Goal: Register for event/course

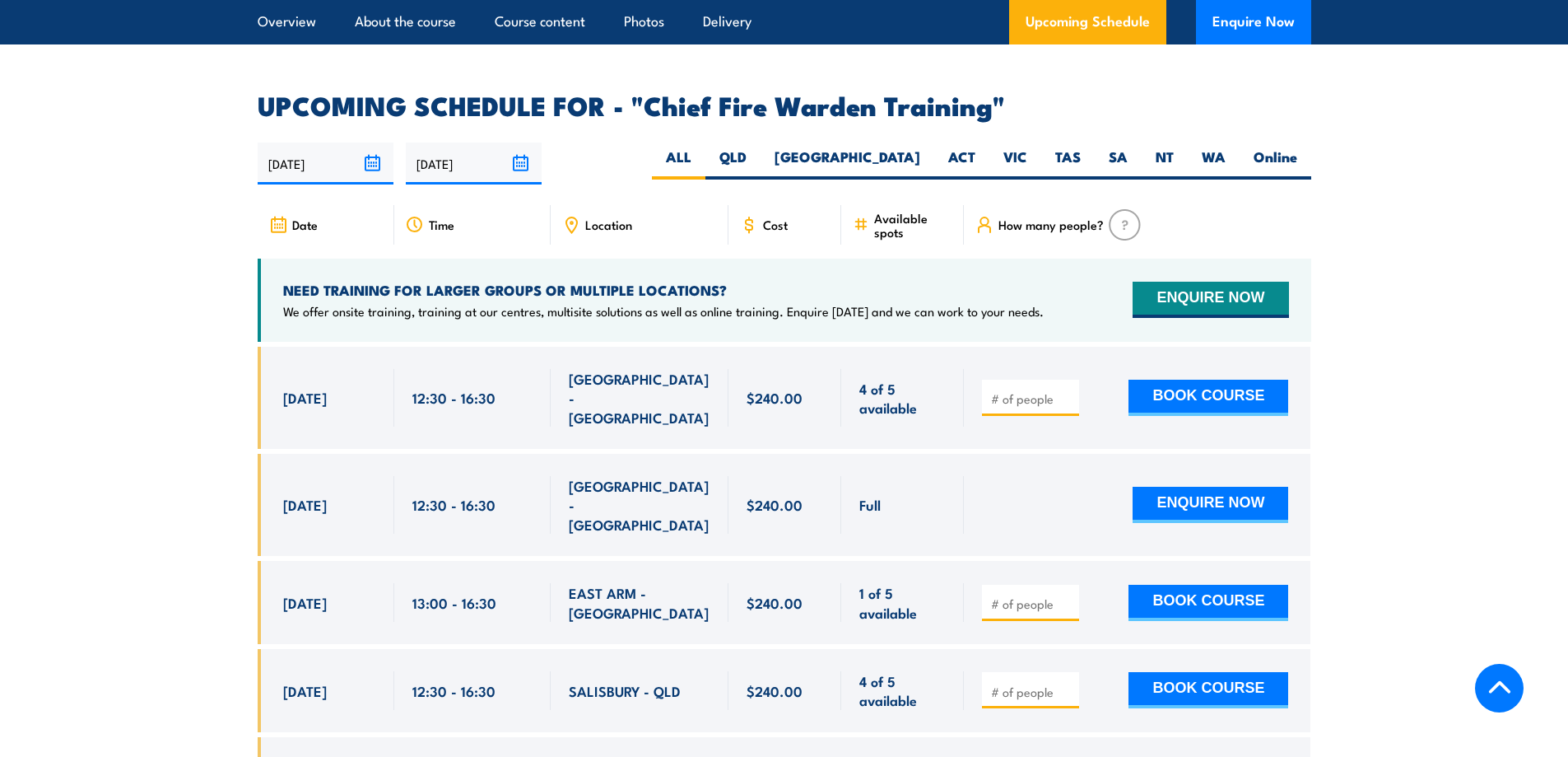
scroll to position [2717, 0]
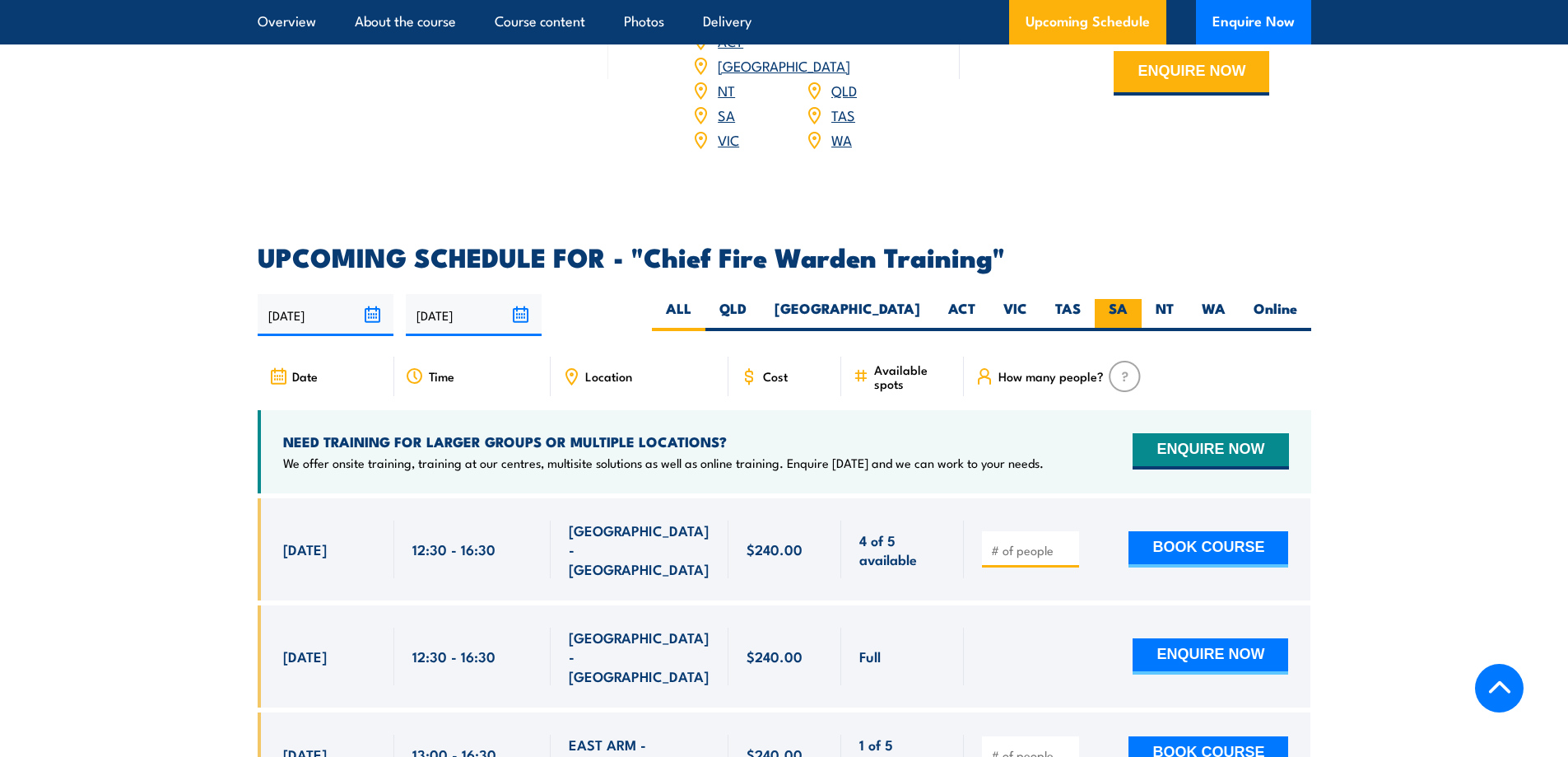
click at [1113, 299] on label "SA" at bounding box center [1118, 315] width 47 height 32
click at [1128, 299] on input "SA" at bounding box center [1133, 304] width 11 height 11
radio input "true"
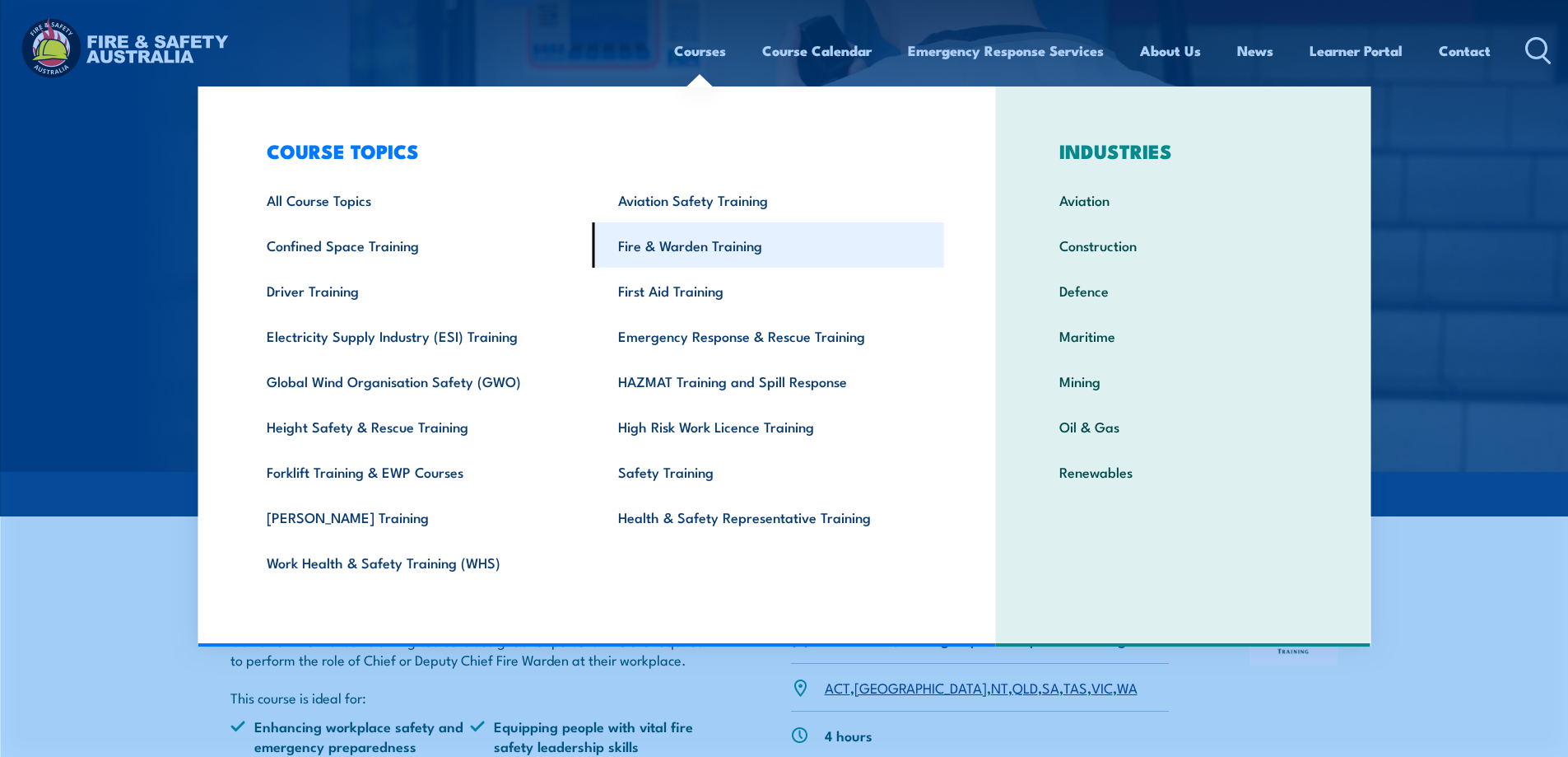
click at [663, 248] on link "Fire & Warden Training" at bounding box center [768, 244] width 352 height 45
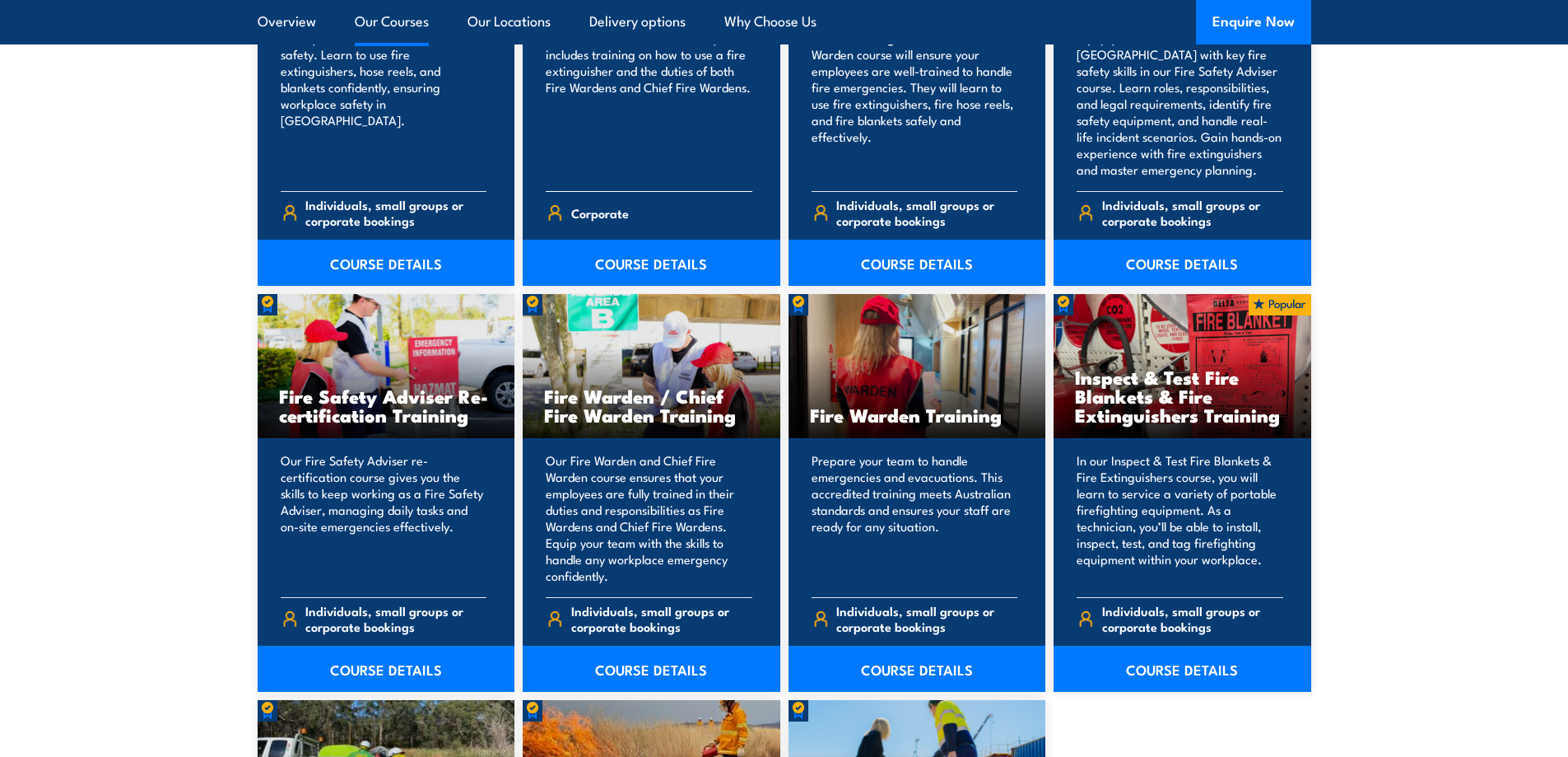
scroll to position [1976, 0]
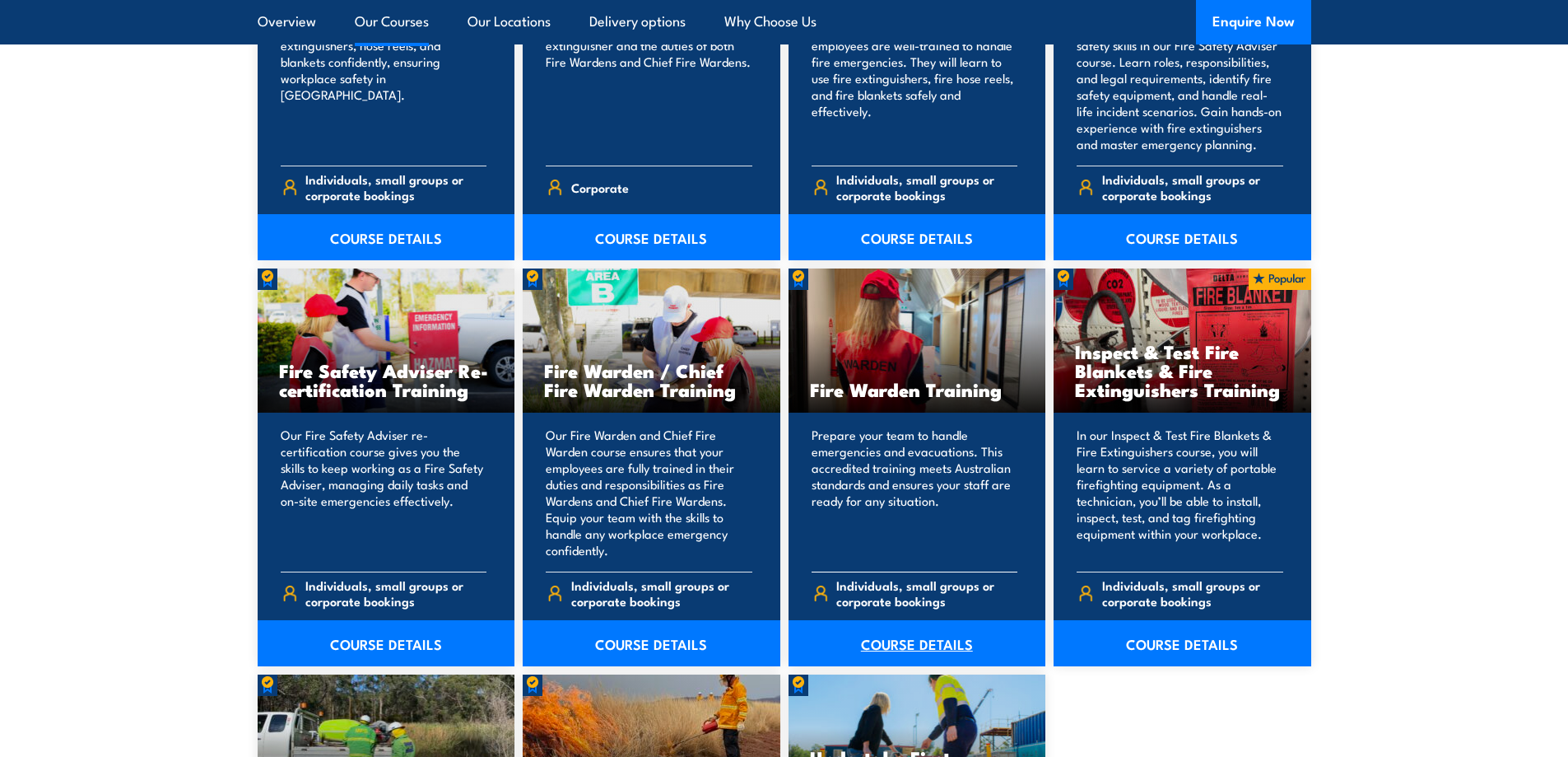
click at [930, 649] on link "COURSE DETAILS" at bounding box center [917, 643] width 258 height 46
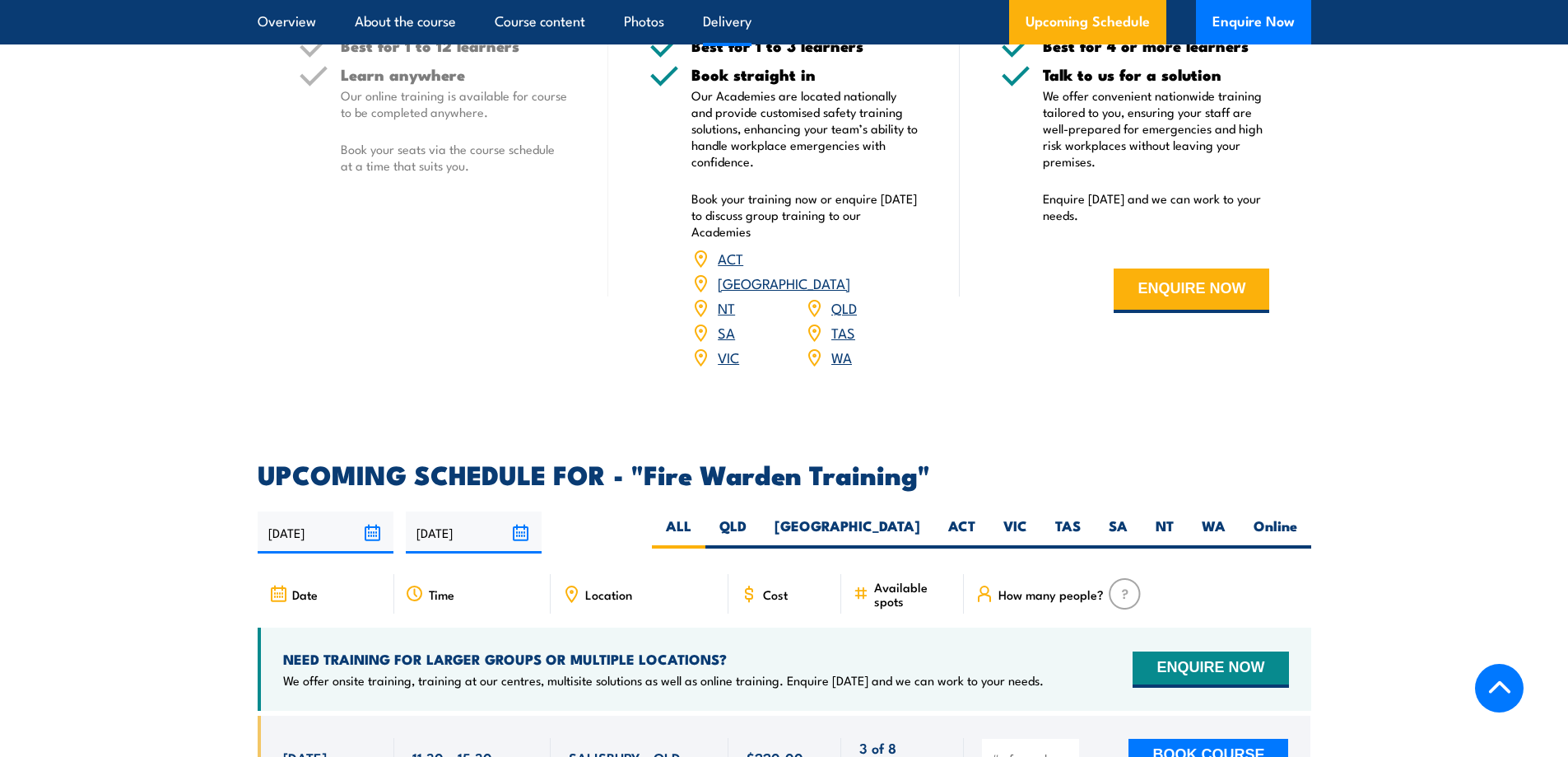
scroll to position [2635, 0]
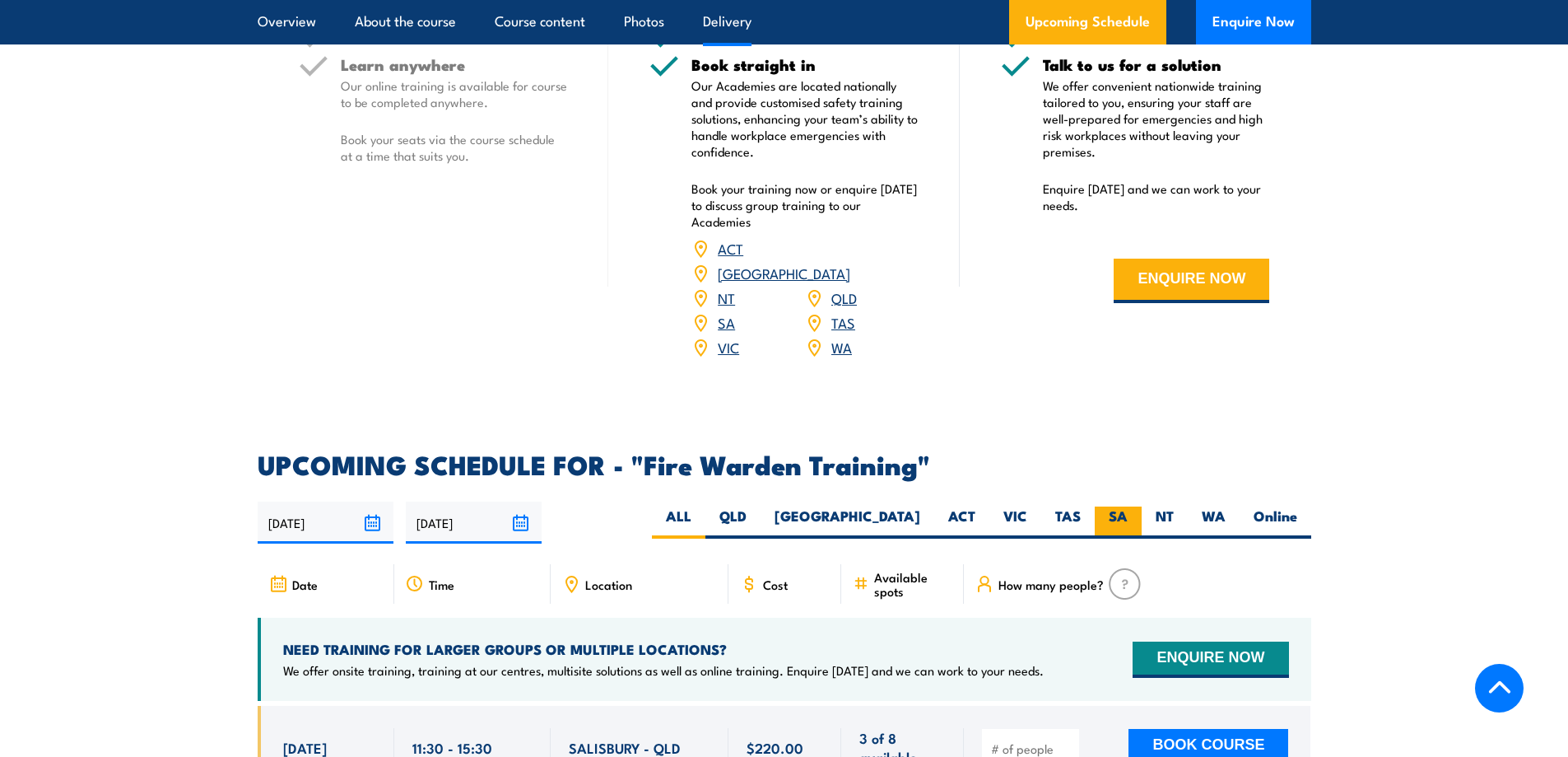
click at [1109, 507] on label "SA" at bounding box center [1118, 523] width 47 height 32
click at [1128, 507] on input "SA" at bounding box center [1133, 512] width 11 height 11
radio input "true"
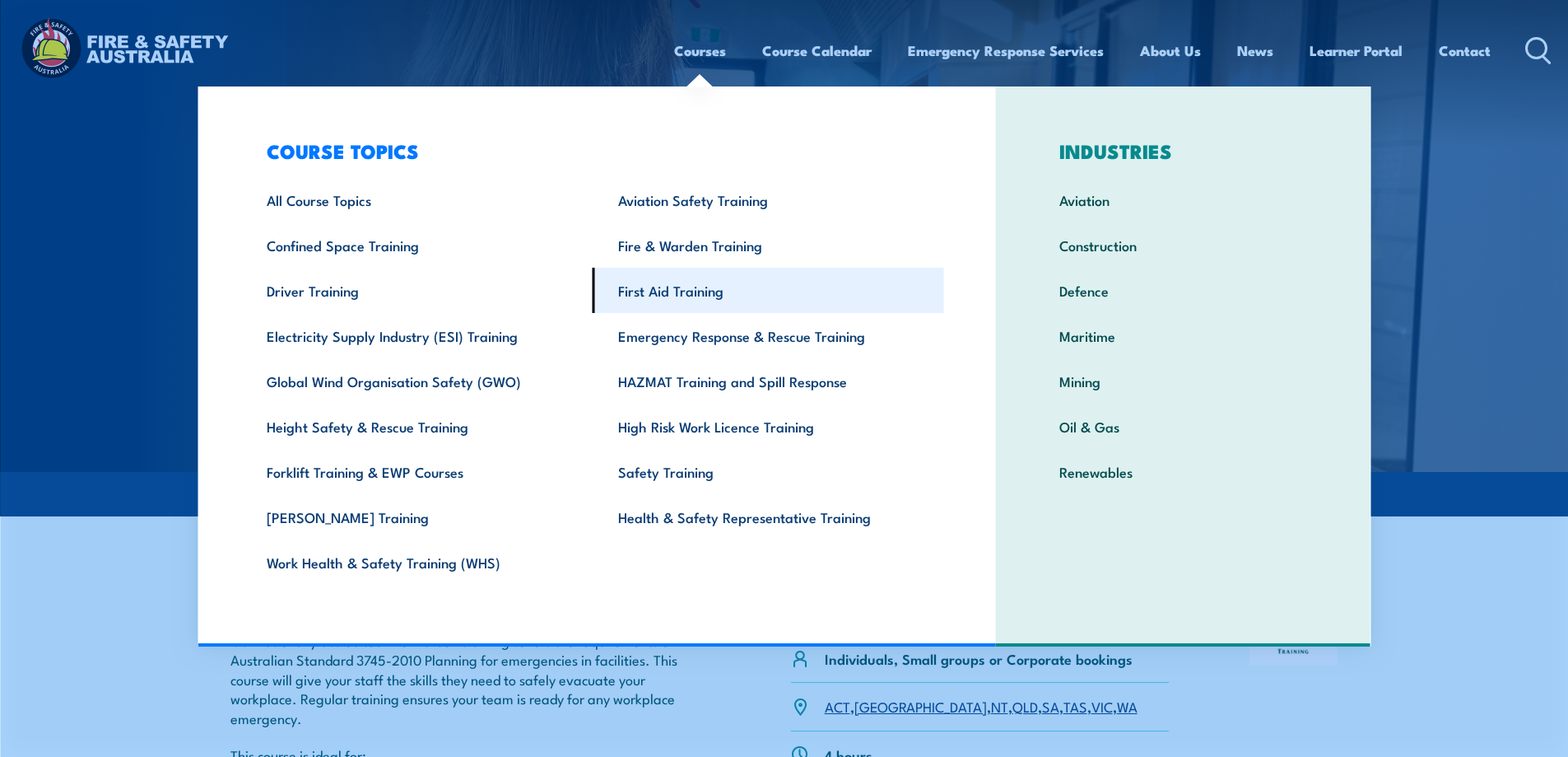
click at [672, 291] on link "First Aid Training" at bounding box center [768, 290] width 352 height 45
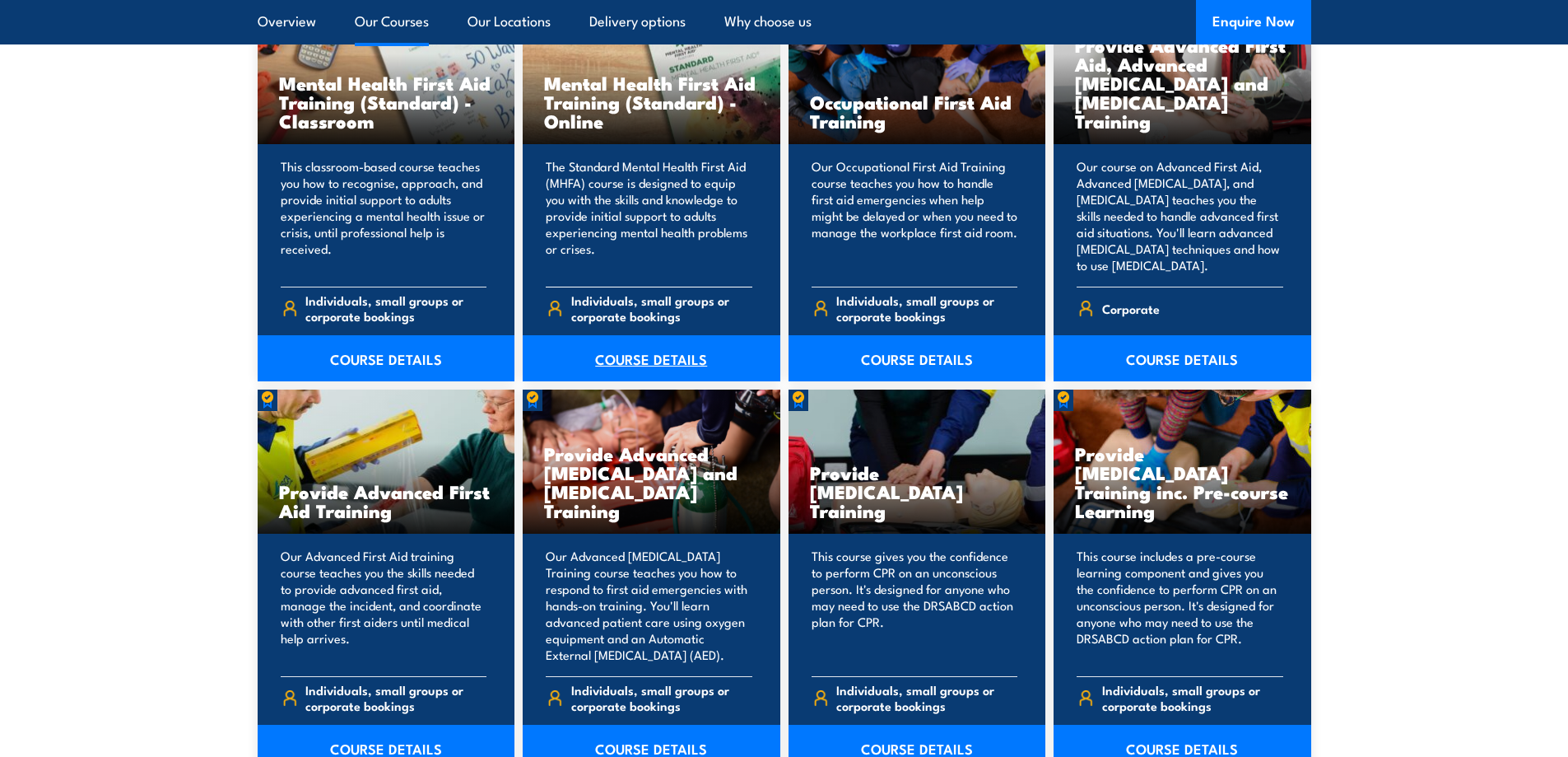
scroll to position [1729, 0]
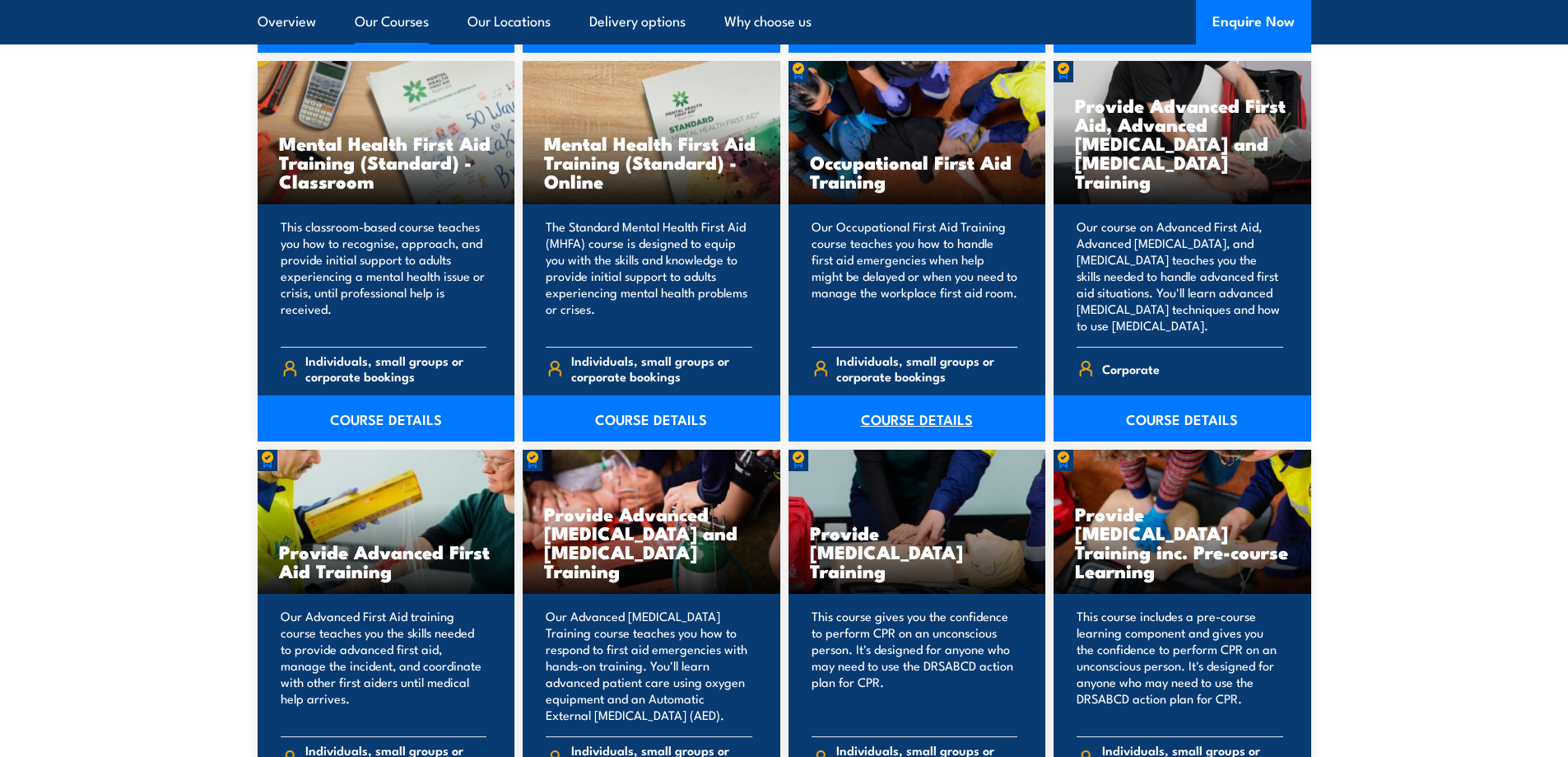
click at [890, 414] on link "COURSE DETAILS" at bounding box center [917, 418] width 258 height 46
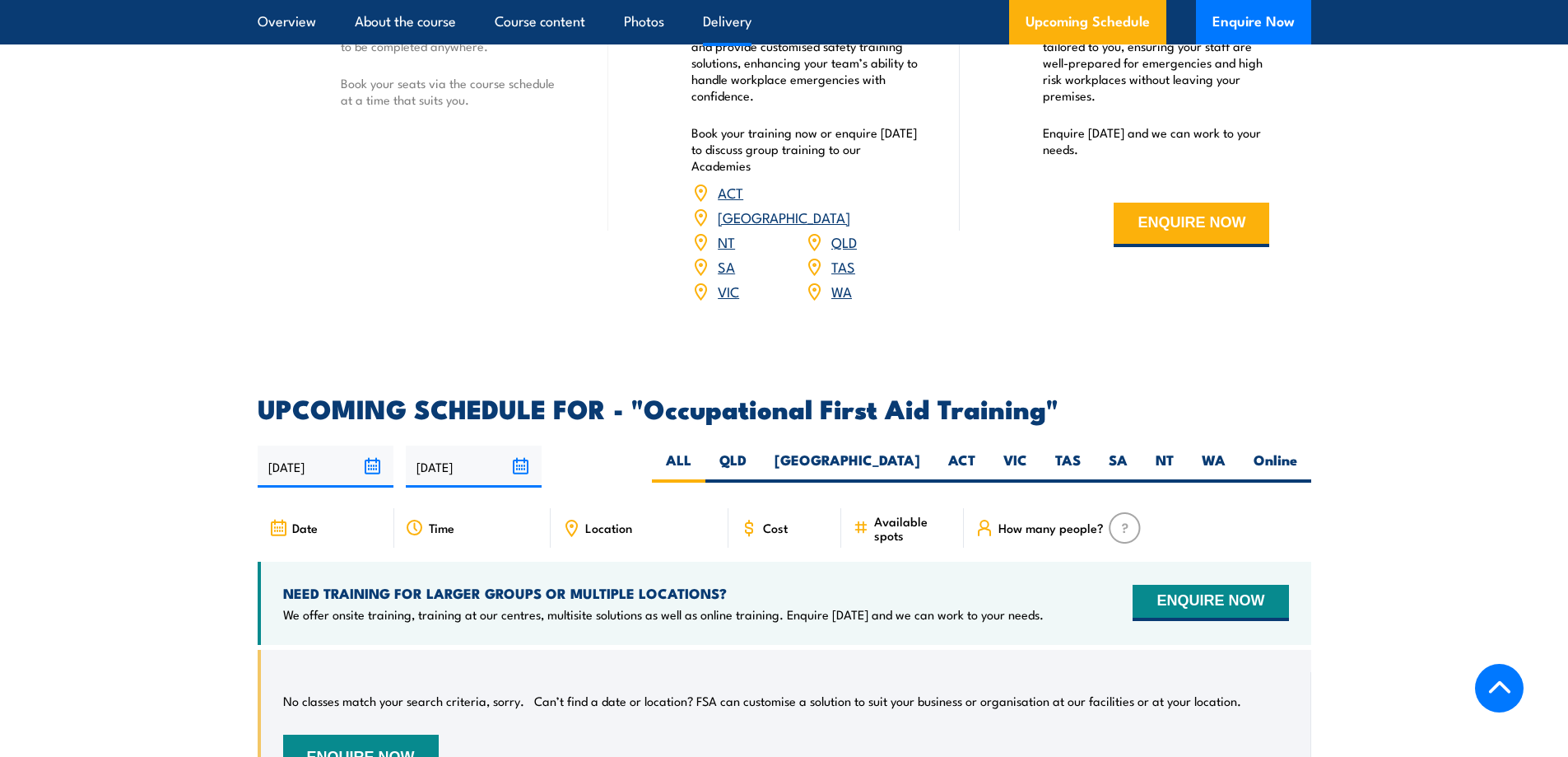
scroll to position [2635, 0]
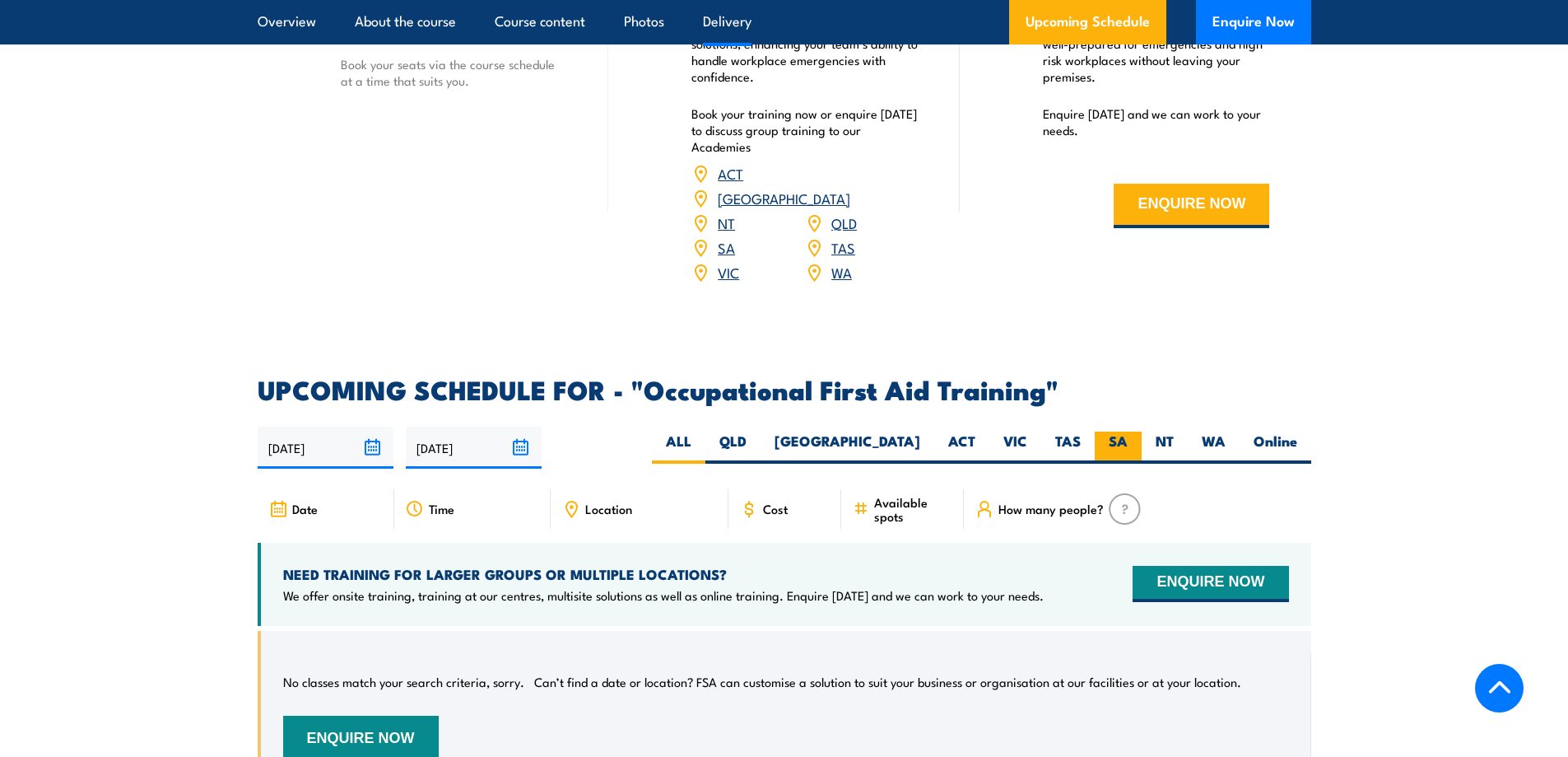
click at [1117, 432] on label "SA" at bounding box center [1118, 448] width 47 height 32
click at [1128, 432] on input "SA" at bounding box center [1133, 437] width 11 height 11
radio input "true"
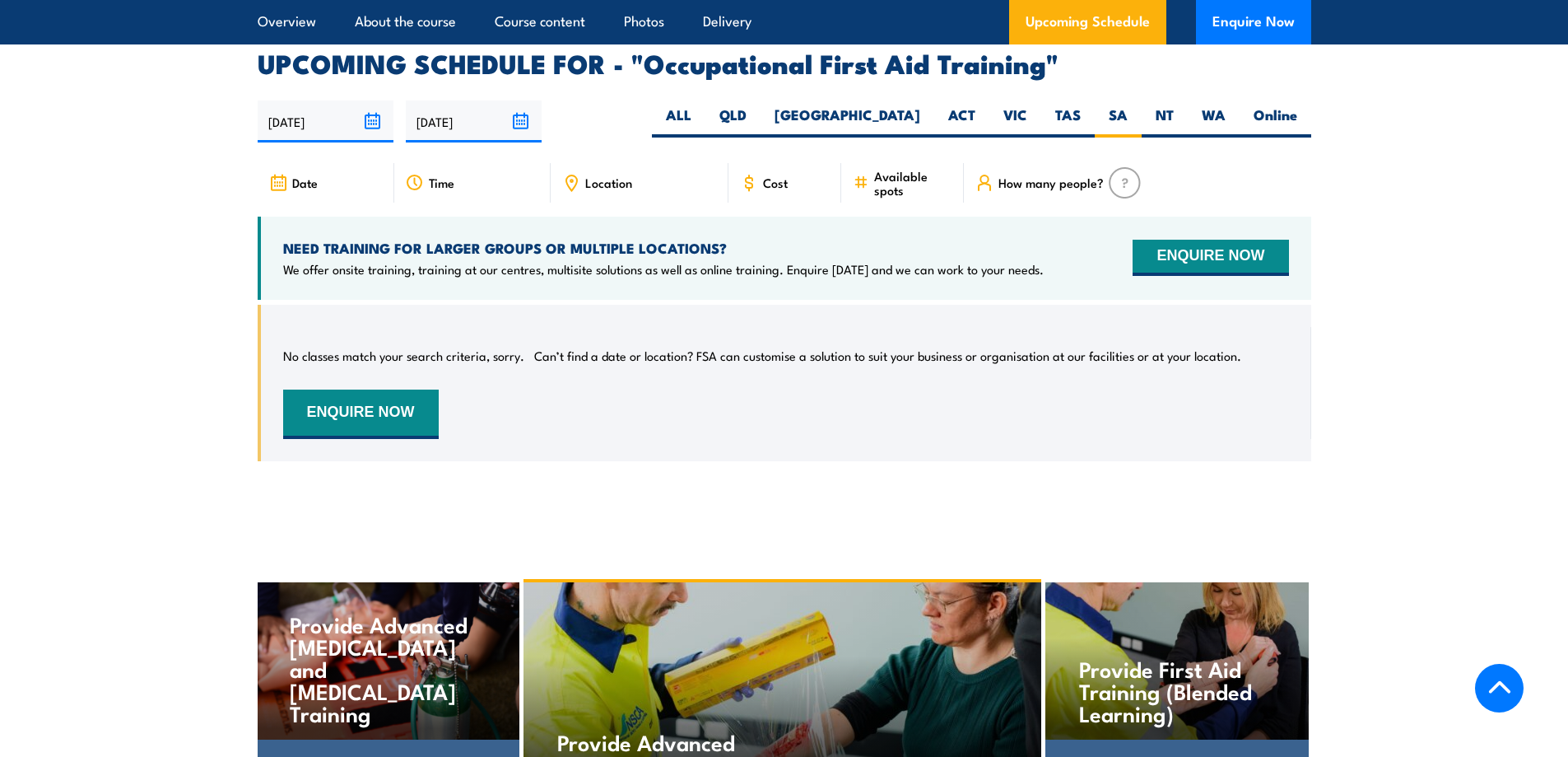
scroll to position [2968, 0]
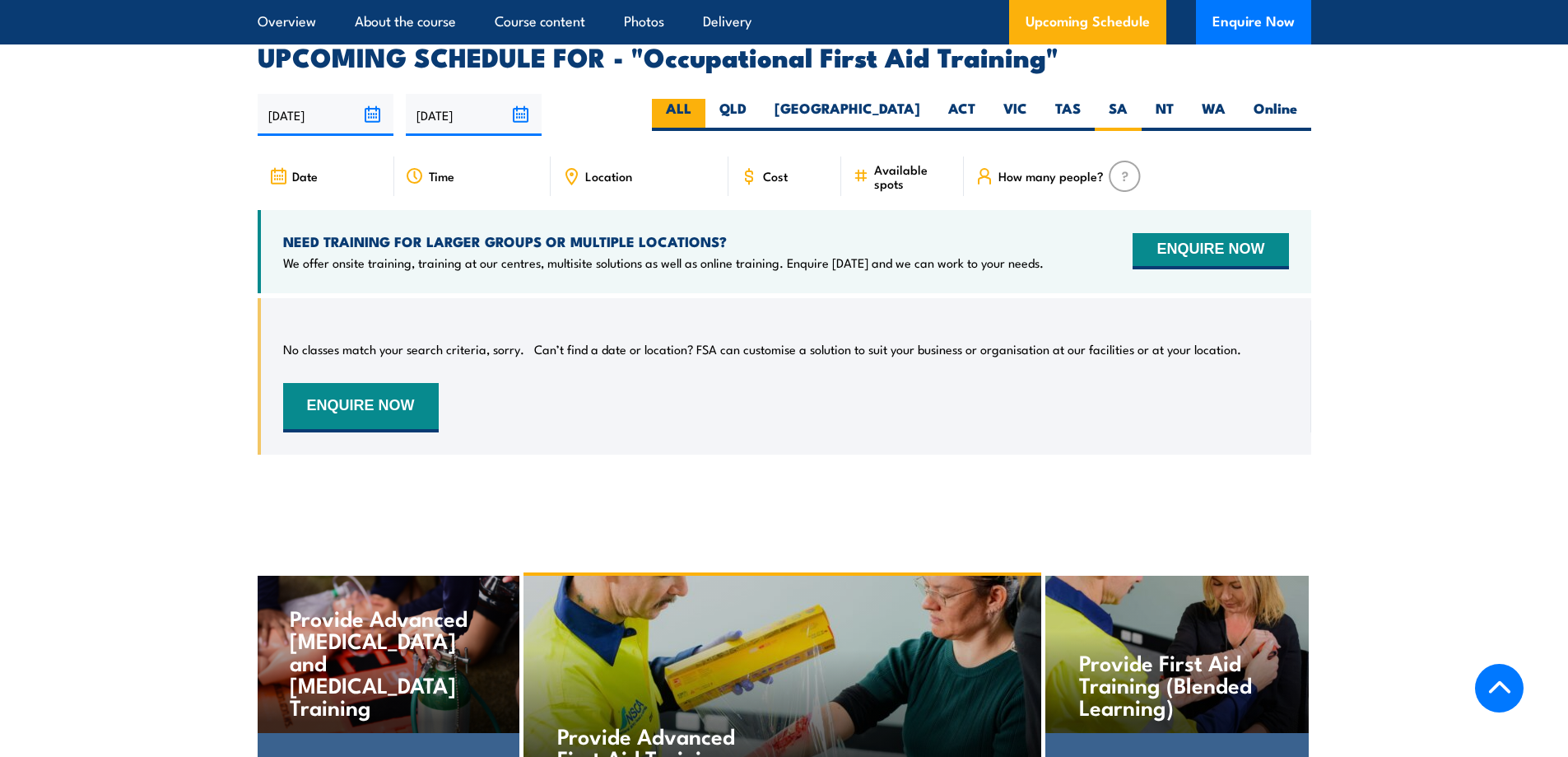
click at [706, 99] on label "ALL" at bounding box center [678, 115] width 54 height 32
click at [702, 99] on input "ALL" at bounding box center [696, 104] width 11 height 11
radio input "true"
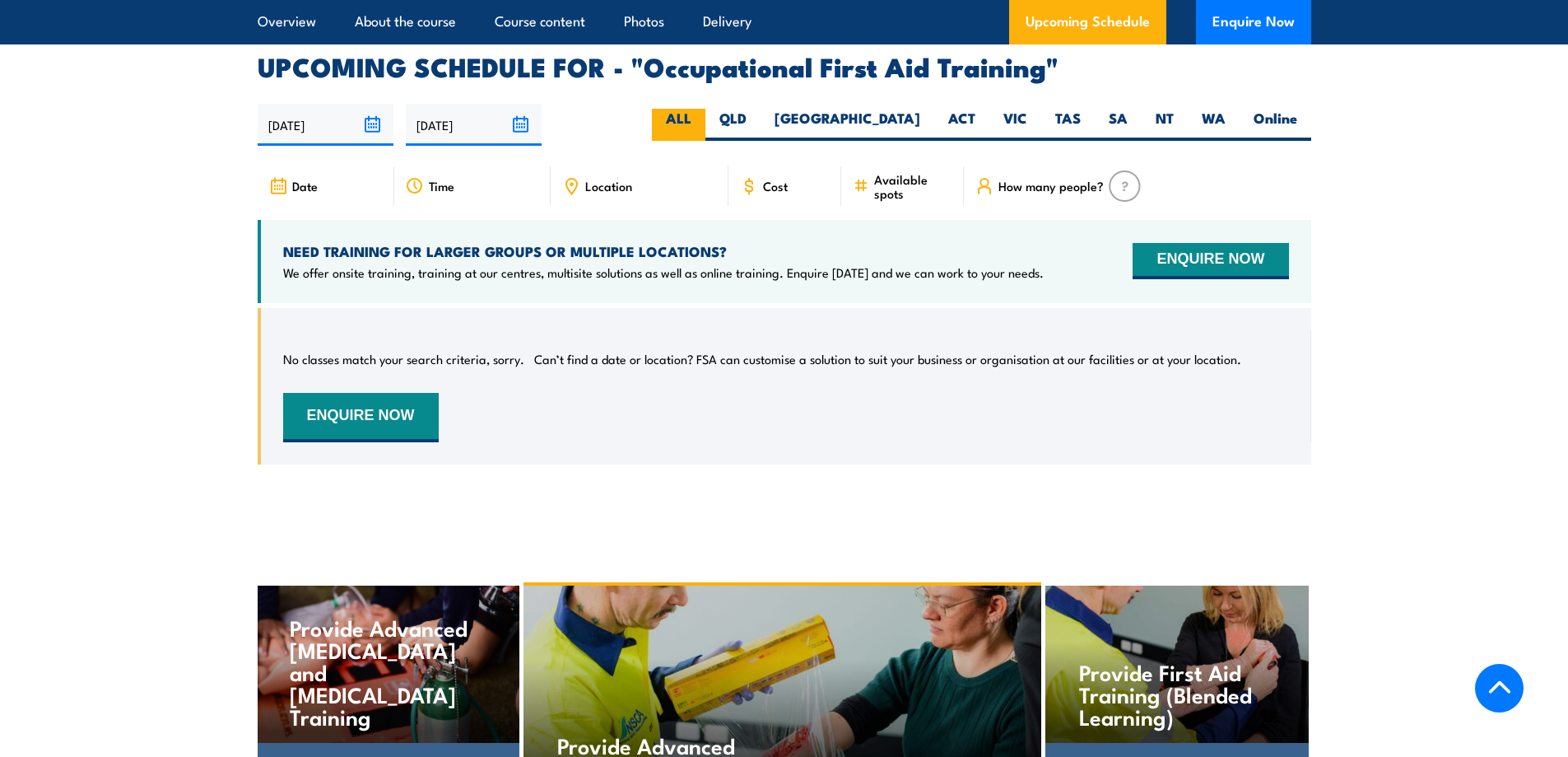
scroll to position [2968, 0]
